Goal: Task Accomplishment & Management: Manage account settings

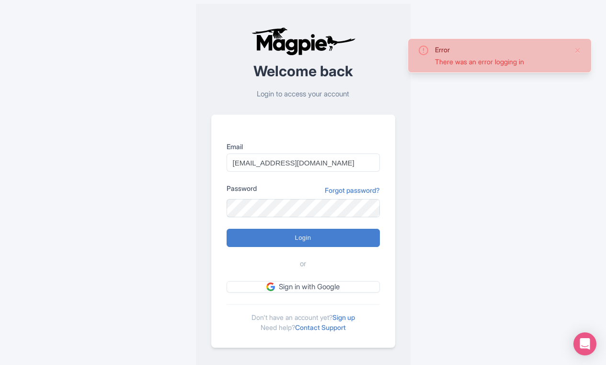
click at [419, 156] on div "Error There was an error logging in Welcome back Login to access your account E…" at bounding box center [303, 187] width 475 height 374
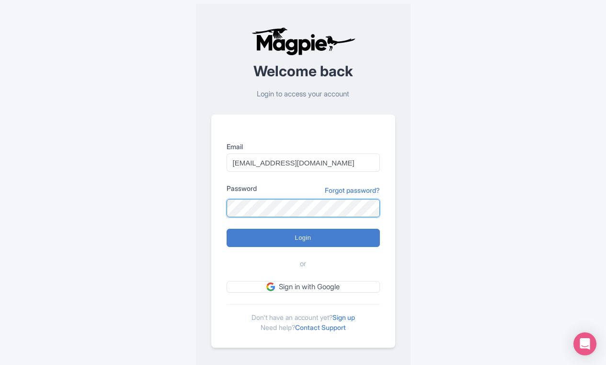
click at [303, 237] on input "Login" at bounding box center [303, 238] width 153 height 18
type input "Logging in..."
click at [303, 237] on input "Login" at bounding box center [303, 238] width 153 height 18
type input "Logging in..."
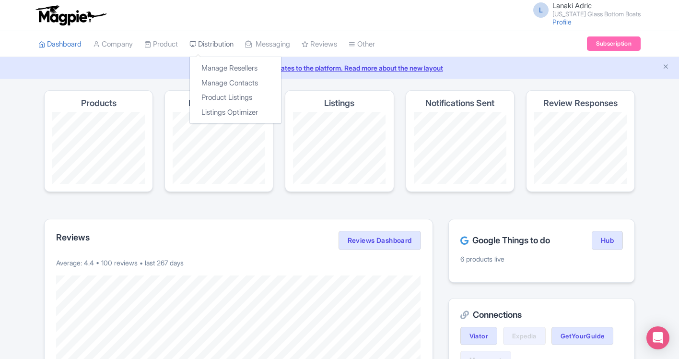
click at [225, 46] on link "Distribution" at bounding box center [211, 44] width 44 height 26
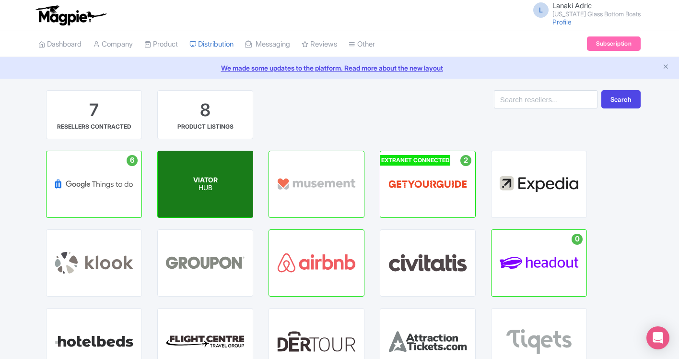
click at [210, 184] on p "HUB" at bounding box center [205, 188] width 24 height 8
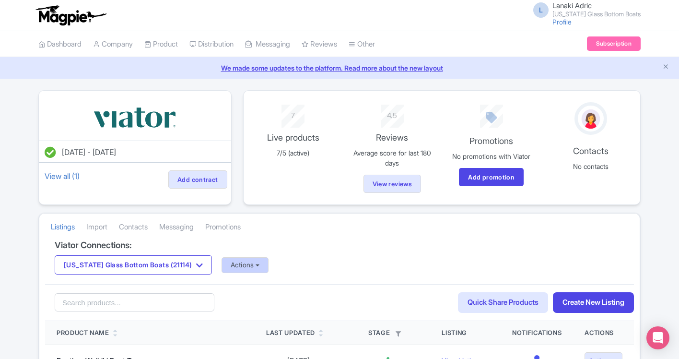
click at [243, 265] on button "Actions" at bounding box center [244, 265] width 47 height 16
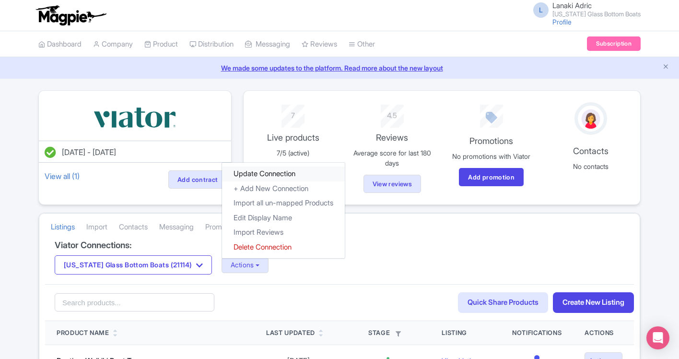
click at [258, 174] on link "Update Connection" at bounding box center [283, 173] width 123 height 15
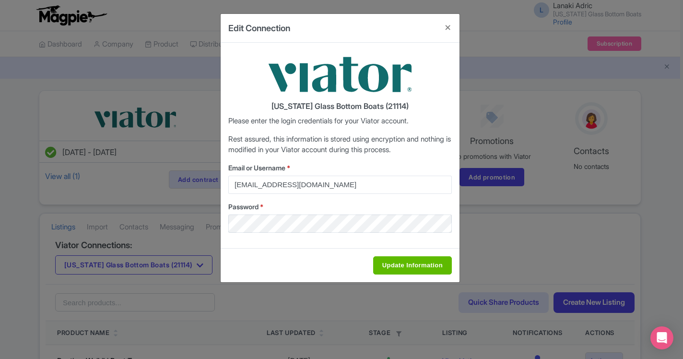
click at [401, 265] on input "Update Information" at bounding box center [412, 265] width 79 height 18
type input "Saving..."
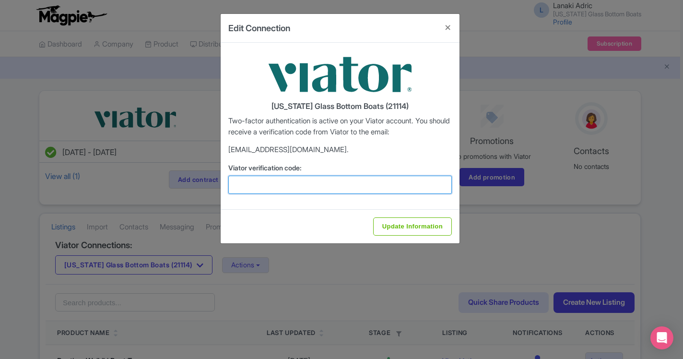
click at [374, 183] on input "Viator verification code:" at bounding box center [339, 184] width 223 height 18
type input "510555"
click at [412, 225] on input "Update Information" at bounding box center [412, 226] width 79 height 18
type input "Saving..."
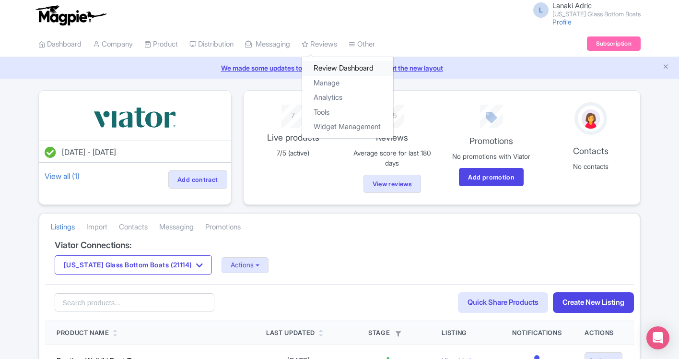
click at [338, 67] on link "Review Dashboard" at bounding box center [347, 68] width 91 height 15
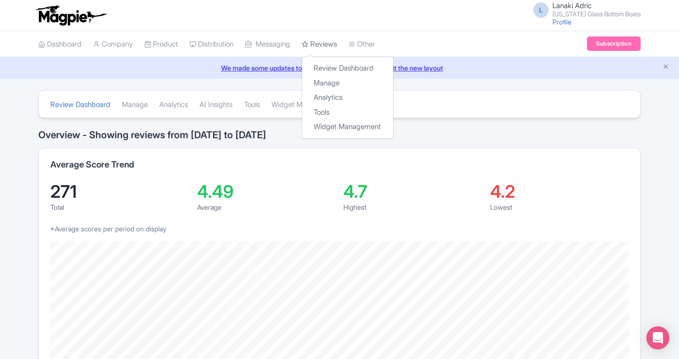
click at [331, 41] on link "Reviews" at bounding box center [318, 44] width 35 height 26
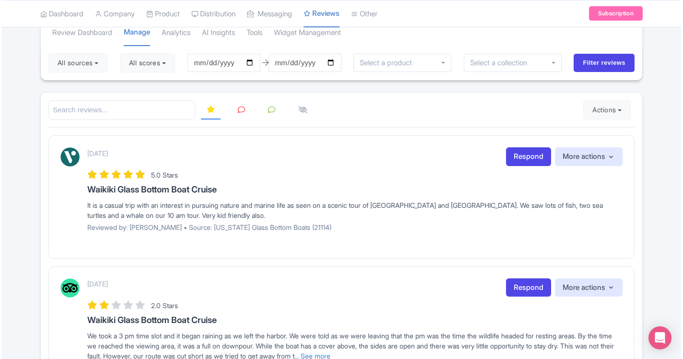
scroll to position [76, 0]
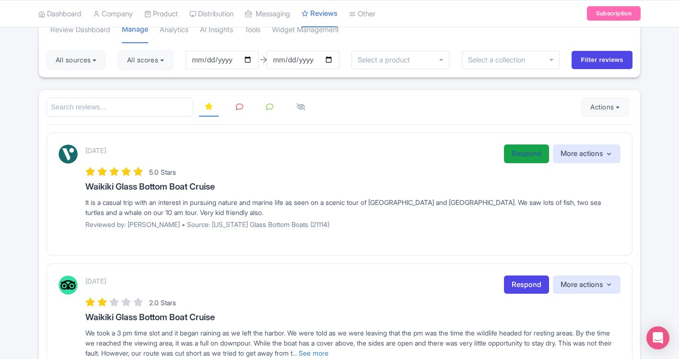
click at [518, 153] on link "Respond" at bounding box center [526, 153] width 45 height 19
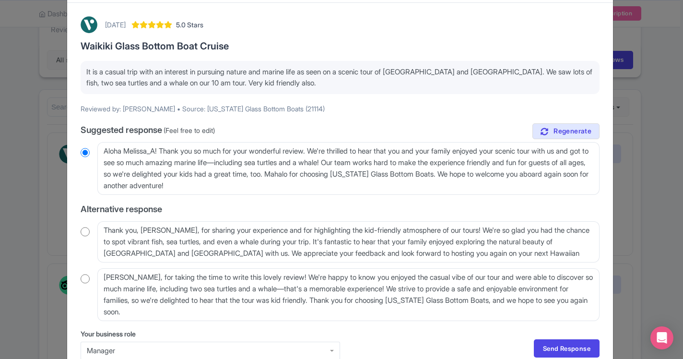
scroll to position [44, 0]
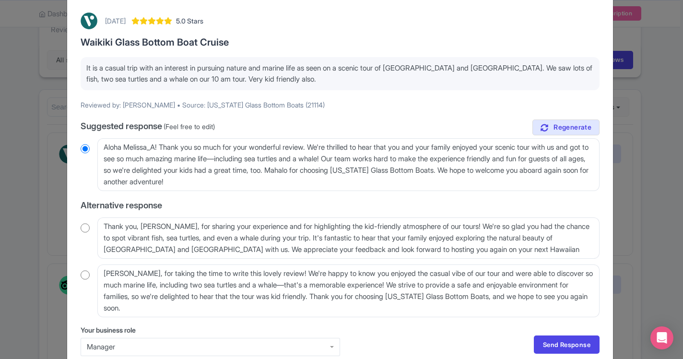
click at [85, 272] on input "radio" at bounding box center [85, 275] width 9 height 10
radio input "true"
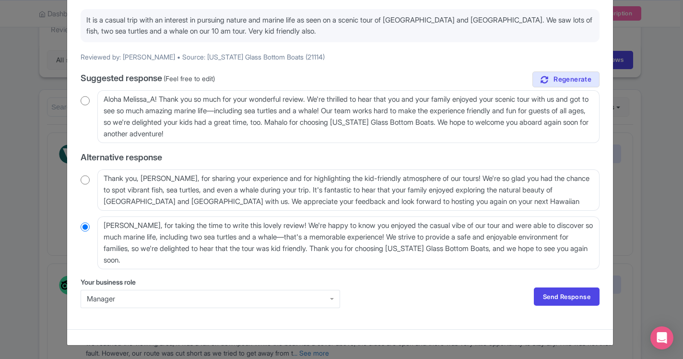
scroll to position [91, 0]
click at [541, 297] on link "Send Response" at bounding box center [566, 297] width 66 height 18
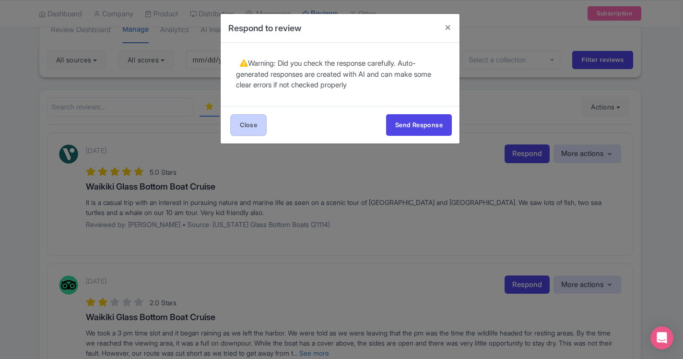
click at [251, 119] on link "Close" at bounding box center [248, 125] width 36 height 22
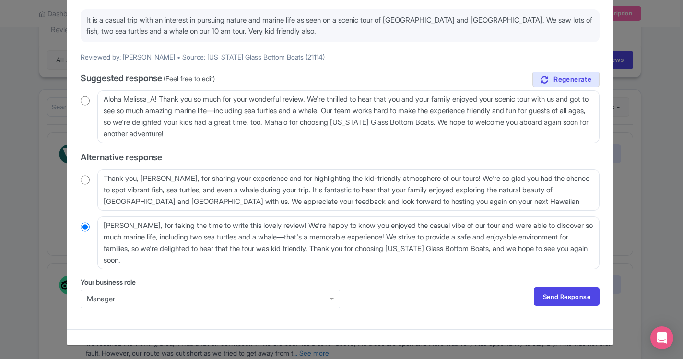
scroll to position [91, 0]
click at [553, 292] on link "Send Response" at bounding box center [566, 297] width 66 height 18
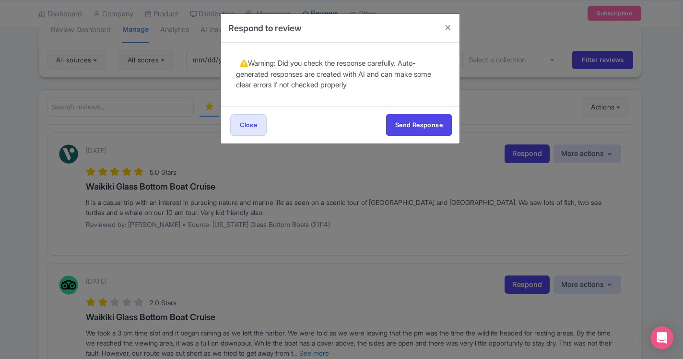
scroll to position [0, 0]
click at [424, 125] on button "Send Response" at bounding box center [419, 125] width 66 height 22
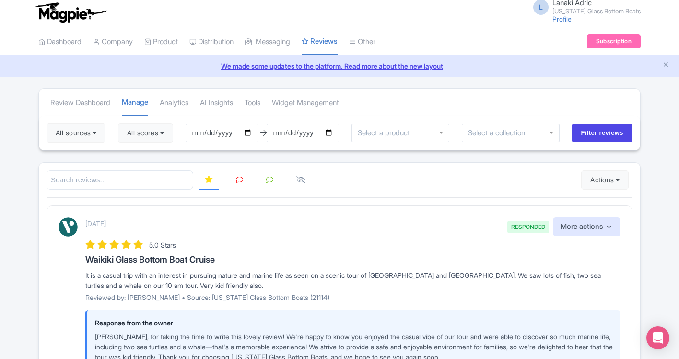
scroll to position [1, 0]
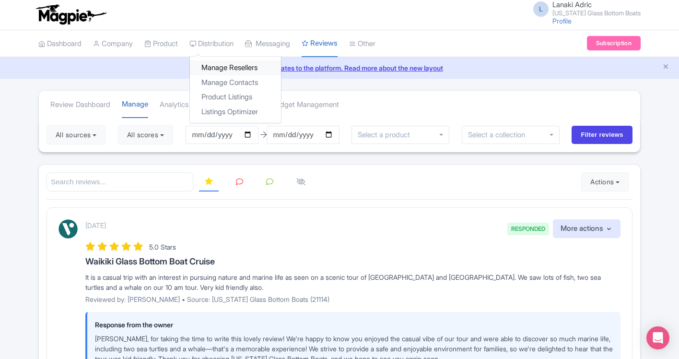
click at [230, 70] on link "Manage Resellers" at bounding box center [235, 67] width 91 height 15
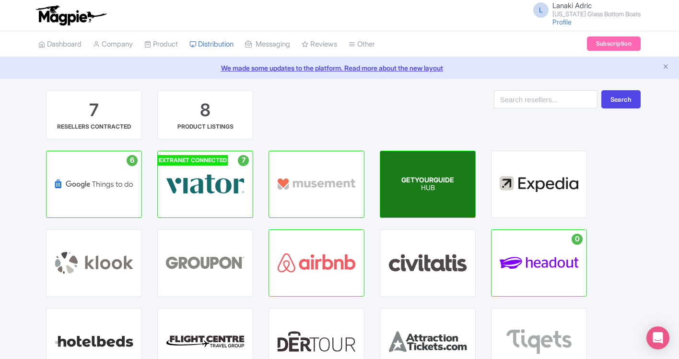
click at [421, 175] on div "GETYOURGUIDE HUB" at bounding box center [427, 184] width 95 height 66
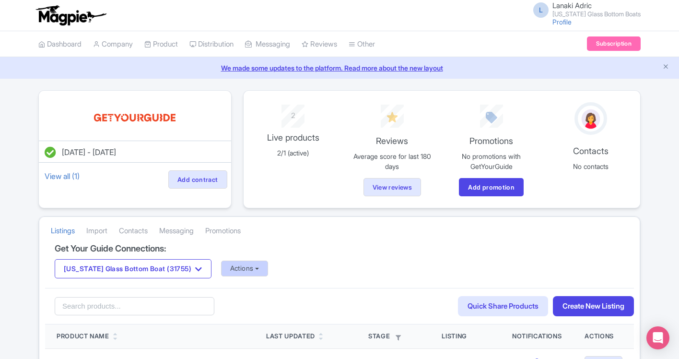
click at [251, 270] on button "Actions" at bounding box center [244, 268] width 47 height 16
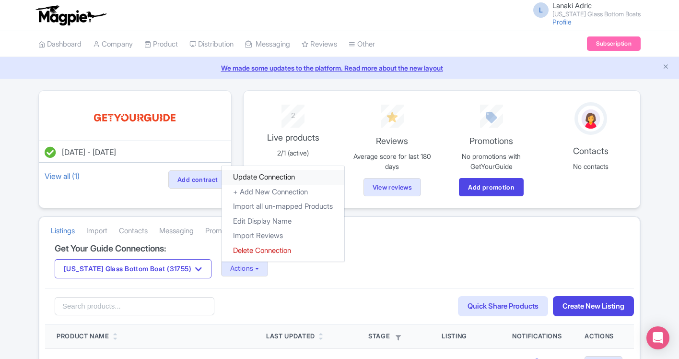
click at [265, 180] on link "Update Connection" at bounding box center [282, 177] width 123 height 15
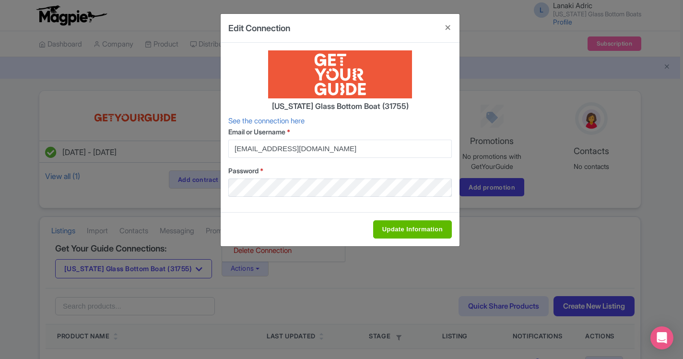
click at [416, 228] on input "Update Information" at bounding box center [412, 229] width 79 height 18
type input "Saving..."
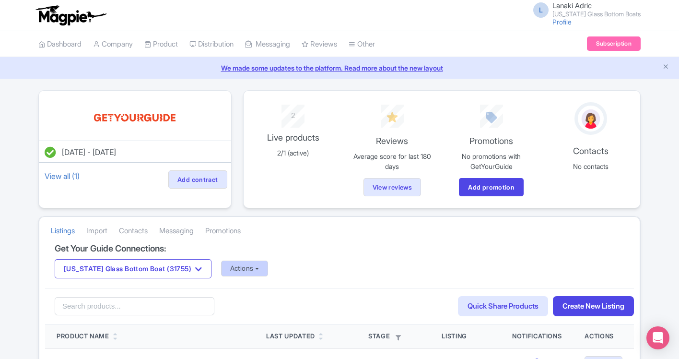
click at [249, 266] on button "Actions" at bounding box center [244, 268] width 47 height 16
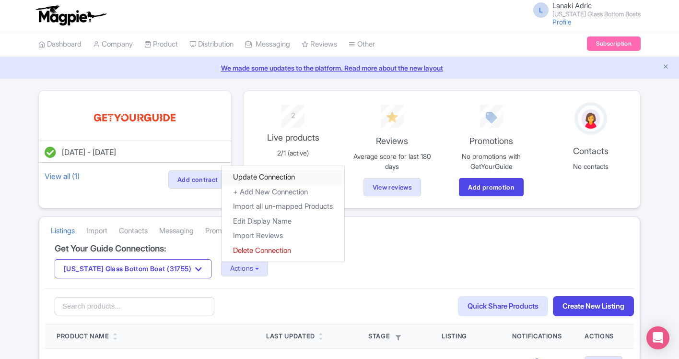
click at [254, 178] on link "Update Connection" at bounding box center [282, 177] width 123 height 15
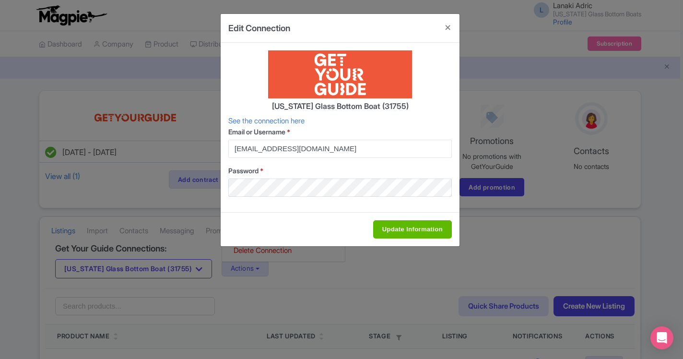
click at [392, 228] on input "Update Information" at bounding box center [412, 229] width 79 height 18
type input "Saving..."
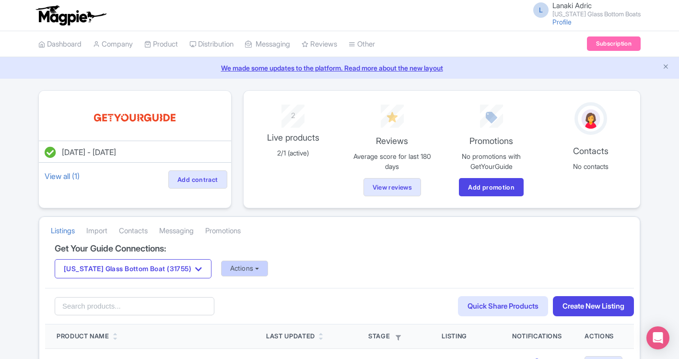
click at [249, 269] on button "Actions" at bounding box center [244, 268] width 47 height 16
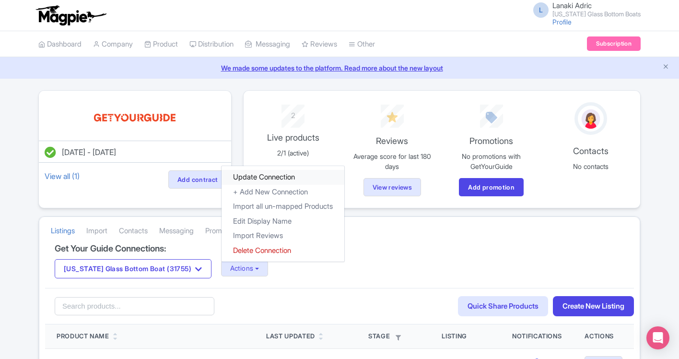
click at [256, 175] on link "Update Connection" at bounding box center [282, 177] width 123 height 15
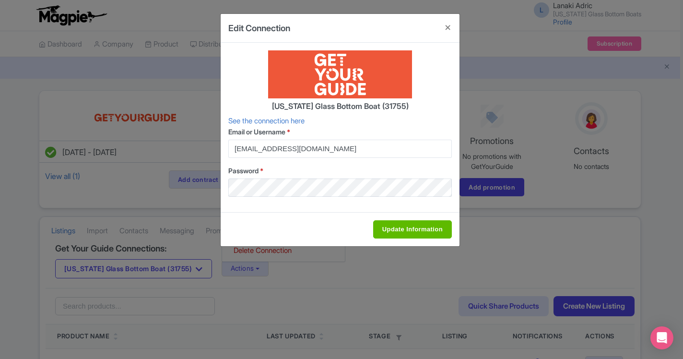
click at [394, 222] on input "Update Information" at bounding box center [412, 229] width 79 height 18
type input "Saving..."
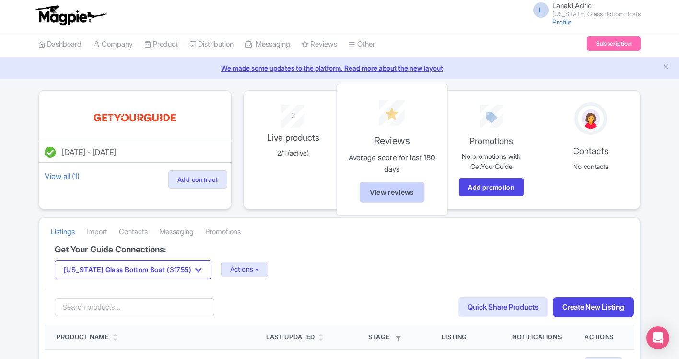
click at [407, 194] on link "View reviews" at bounding box center [391, 192] width 65 height 21
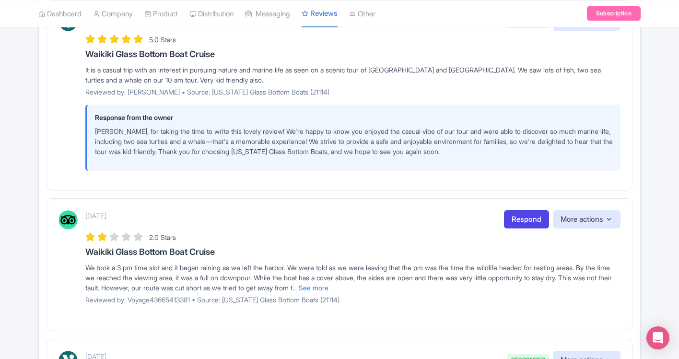
scroll to position [250, 0]
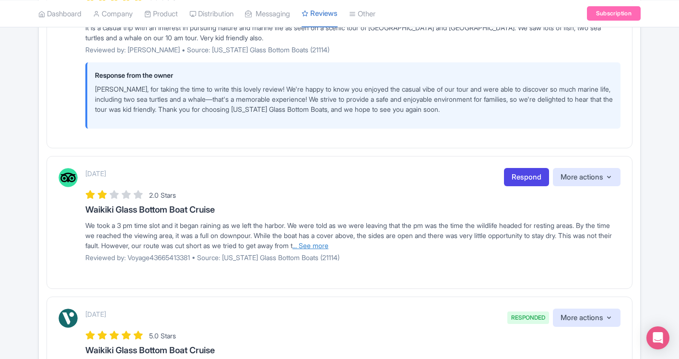
click at [328, 243] on link "... See more" at bounding box center [310, 245] width 36 height 8
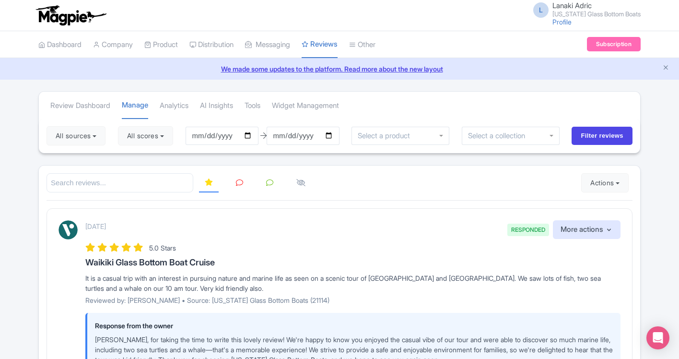
scroll to position [0, 0]
click at [665, 68] on icon "Close announcement" at bounding box center [665, 67] width 7 height 7
